Goal: Transaction & Acquisition: Purchase product/service

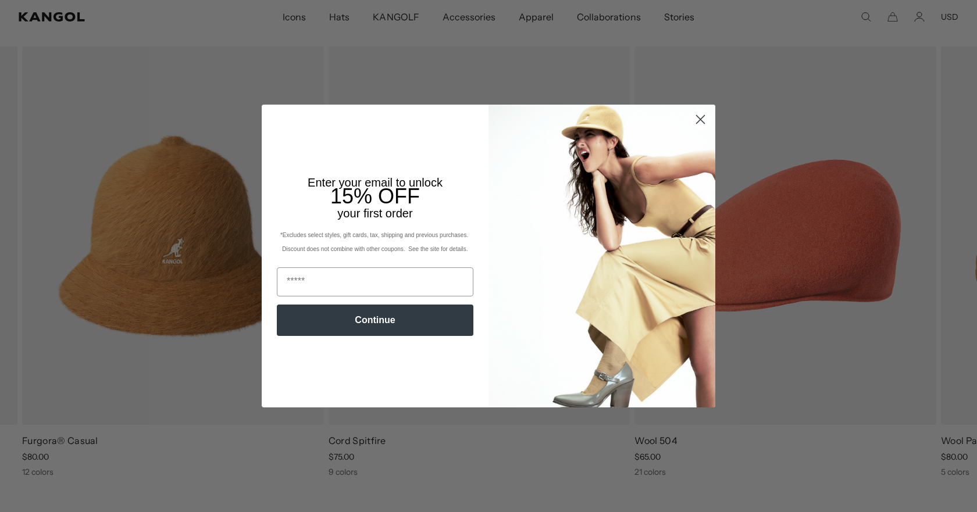
click at [691, 129] on circle "Close dialog" at bounding box center [700, 119] width 19 height 19
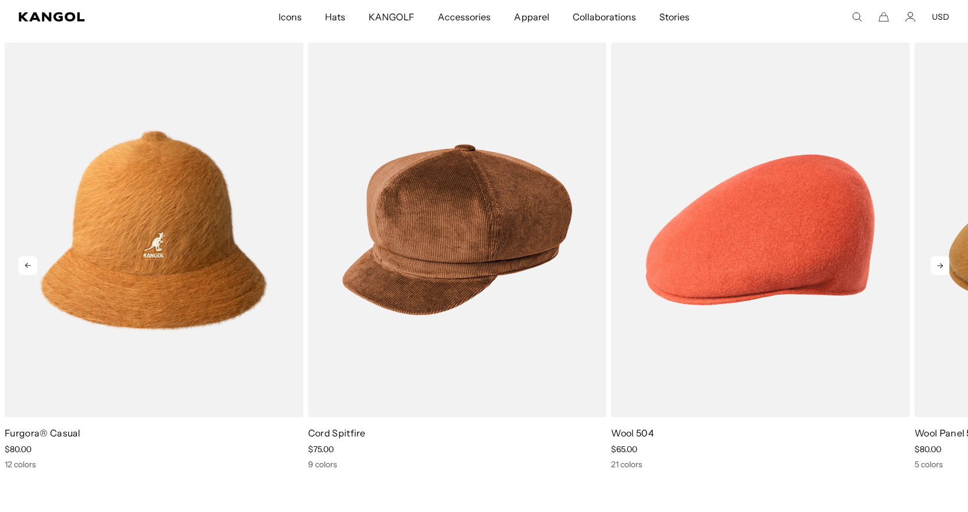
click at [939, 263] on icon at bounding box center [940, 266] width 19 height 19
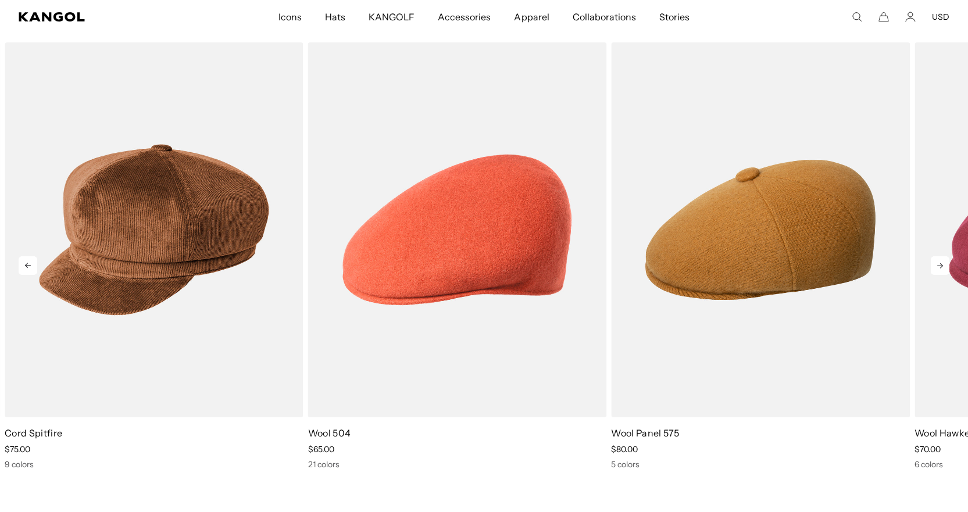
scroll to position [0, 240]
click at [939, 263] on icon at bounding box center [940, 266] width 19 height 19
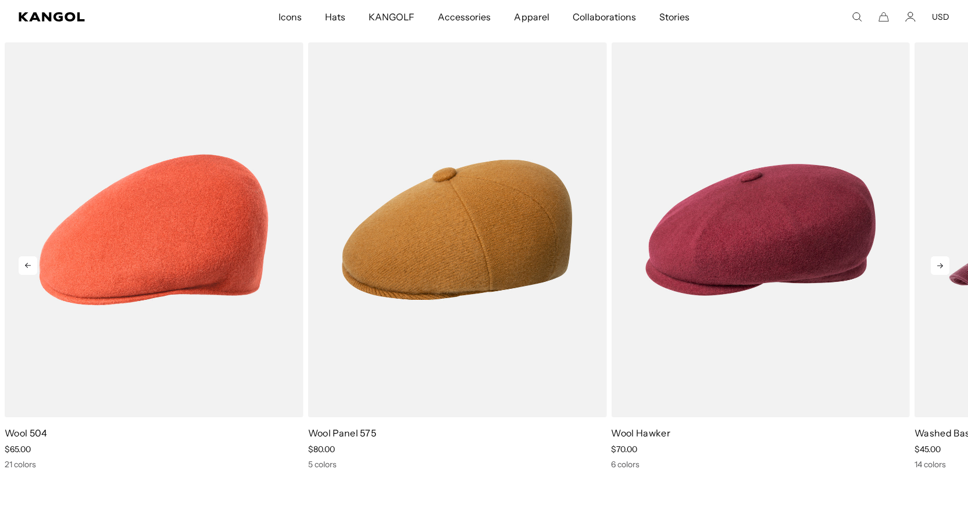
click at [939, 263] on icon at bounding box center [940, 266] width 19 height 19
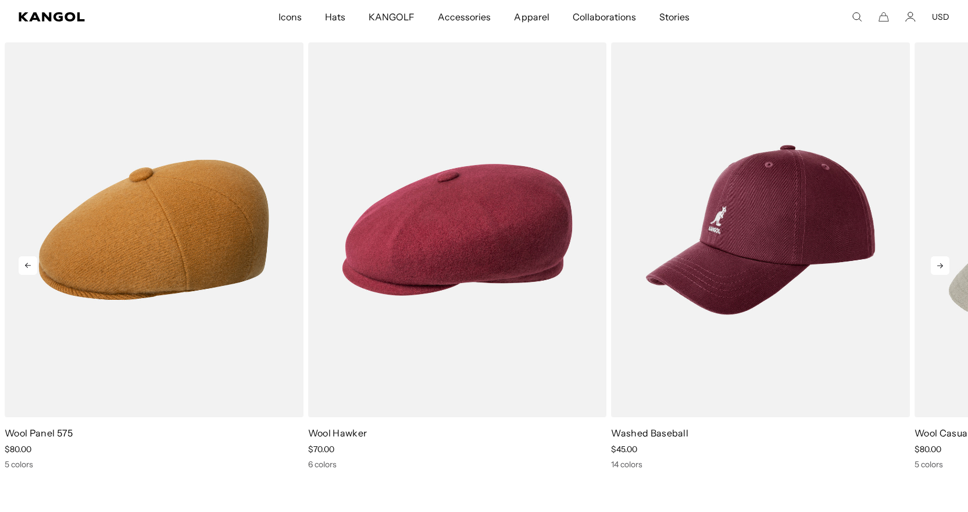
click at [940, 263] on icon at bounding box center [940, 266] width 19 height 19
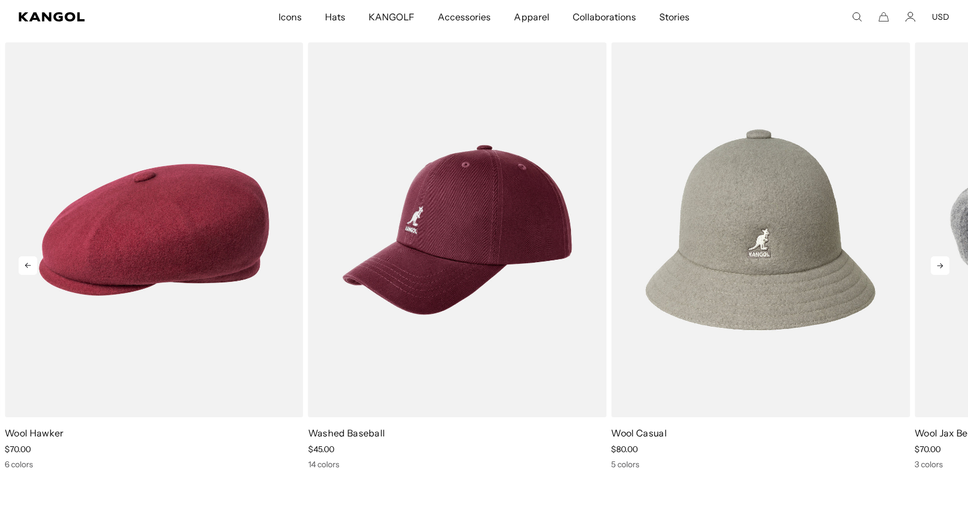
click at [941, 263] on icon at bounding box center [941, 265] width 6 height 5
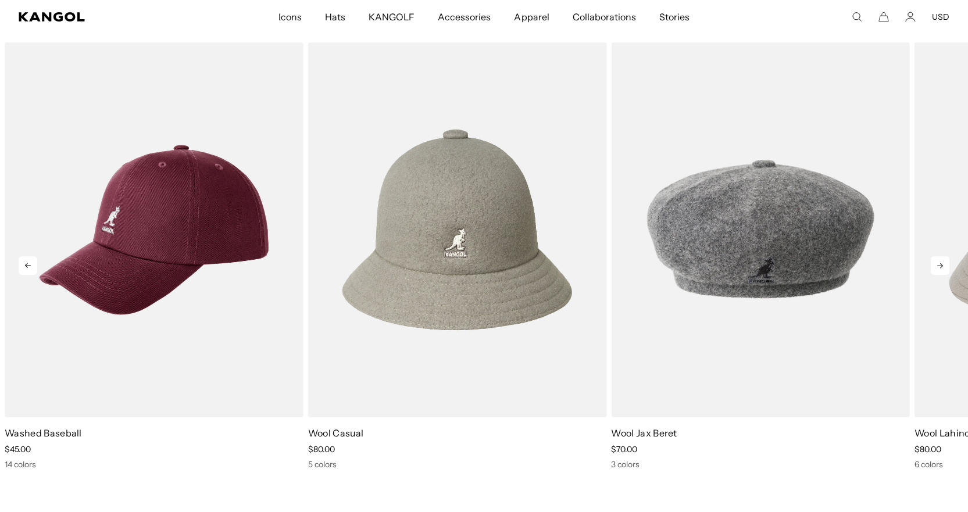
scroll to position [0, 0]
click at [941, 263] on icon at bounding box center [941, 265] width 6 height 5
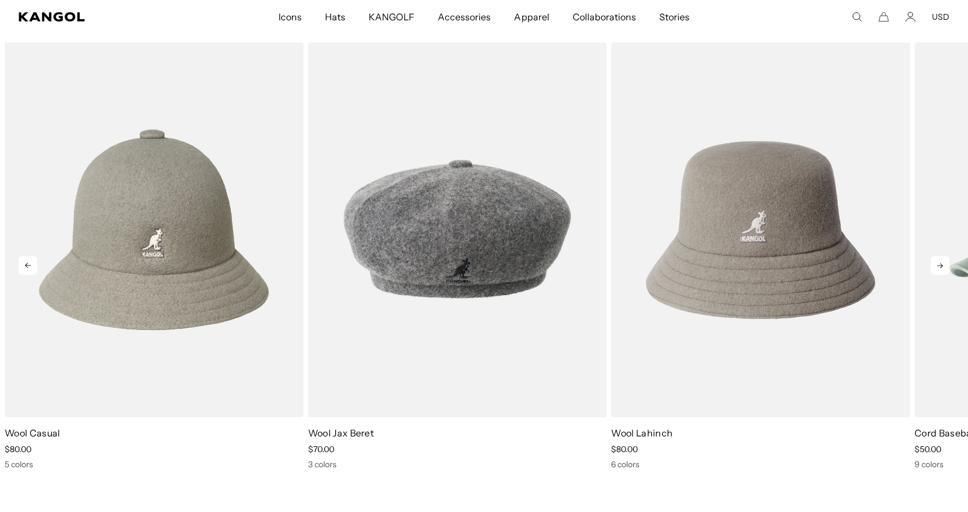
click at [942, 263] on icon at bounding box center [940, 266] width 19 height 19
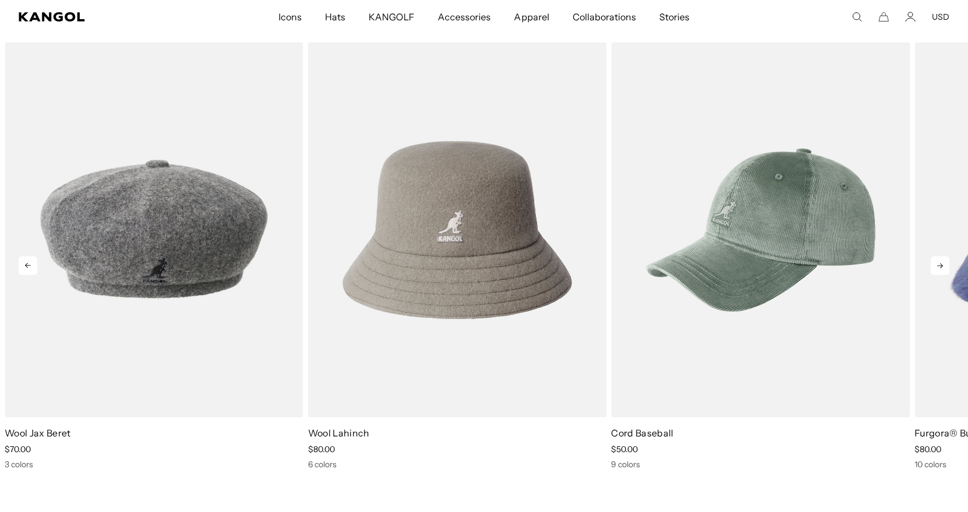
click at [942, 263] on icon at bounding box center [940, 266] width 19 height 19
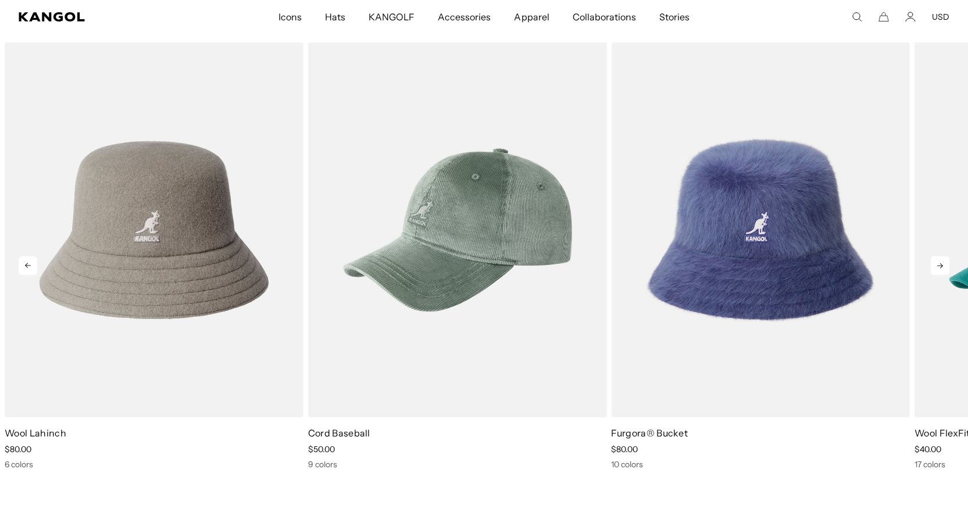
click at [942, 263] on icon at bounding box center [940, 266] width 19 height 19
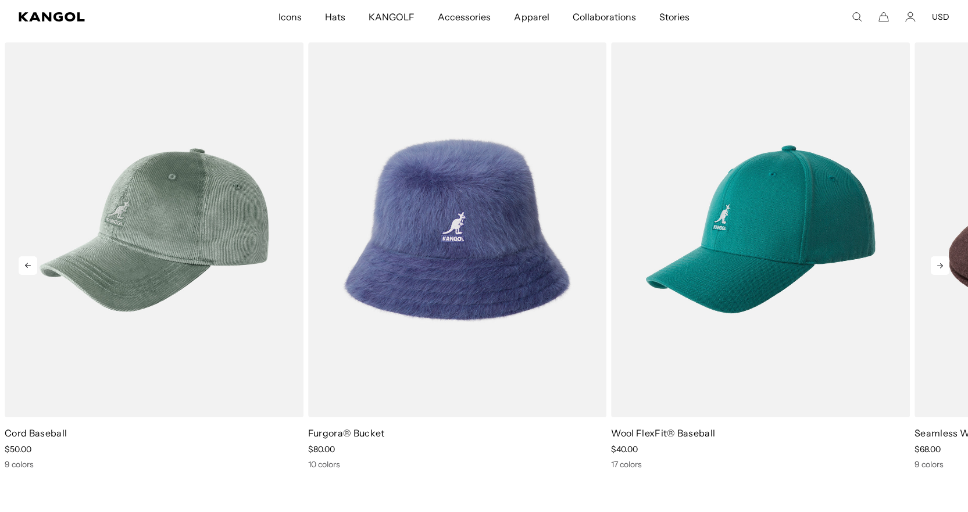
scroll to position [0, 240]
click at [942, 263] on icon at bounding box center [940, 266] width 19 height 19
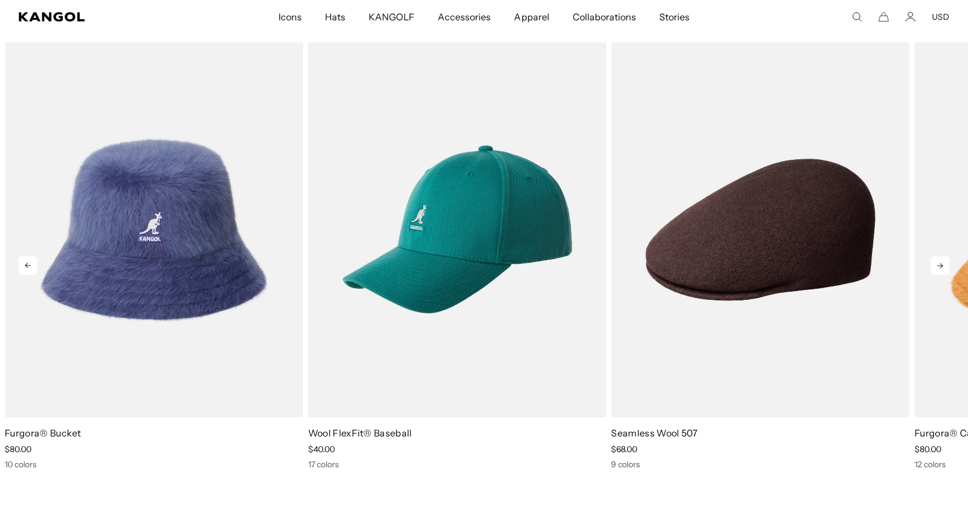
click at [942, 263] on icon at bounding box center [940, 266] width 19 height 19
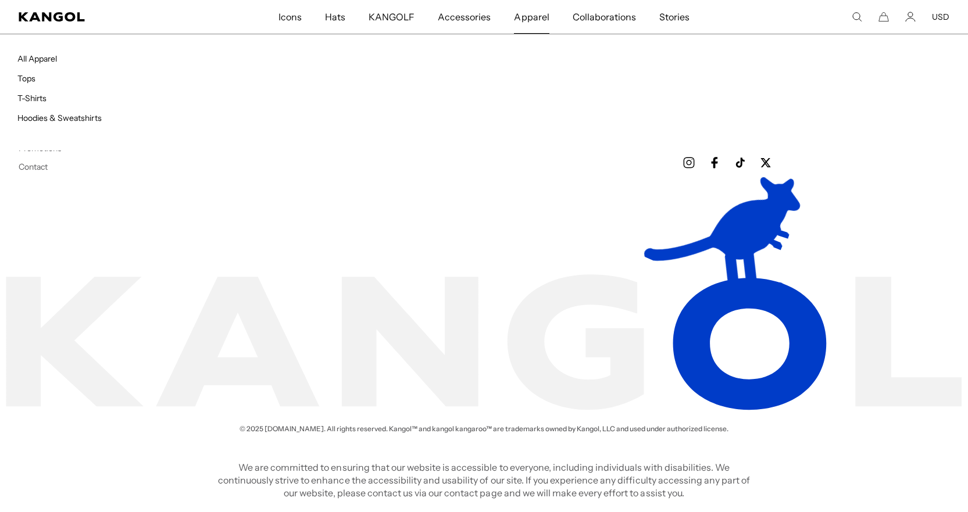
scroll to position [0, 0]
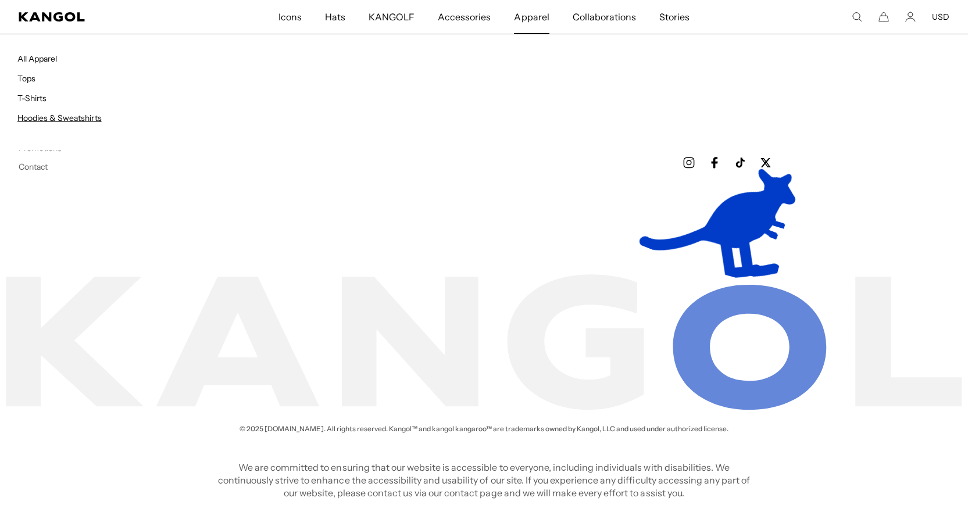
click at [91, 120] on link "Hoodies & Sweatshirts" at bounding box center [59, 118] width 84 height 10
